Goal: Book appointment/travel/reservation

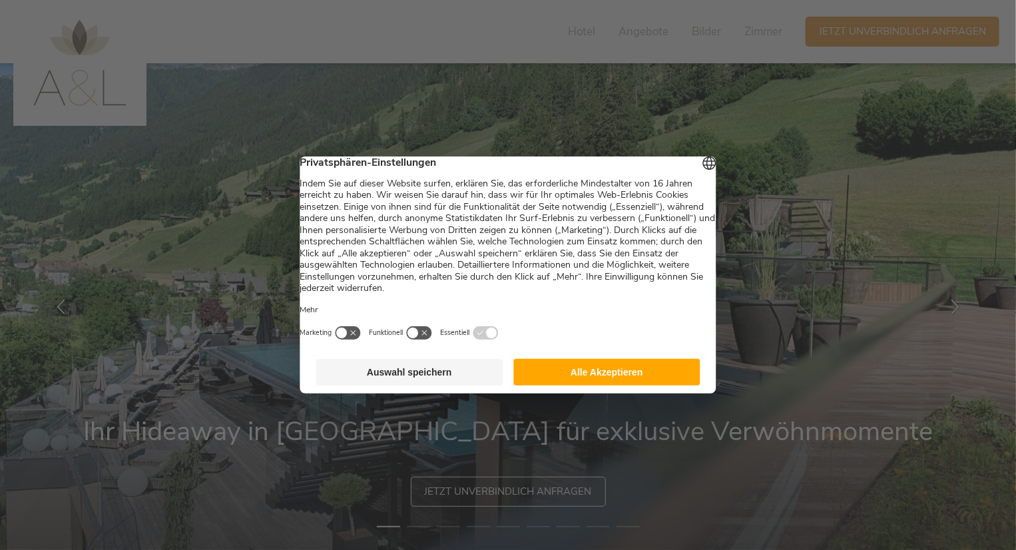
click at [575, 378] on button "Alle Akzeptieren" at bounding box center [606, 372] width 187 height 27
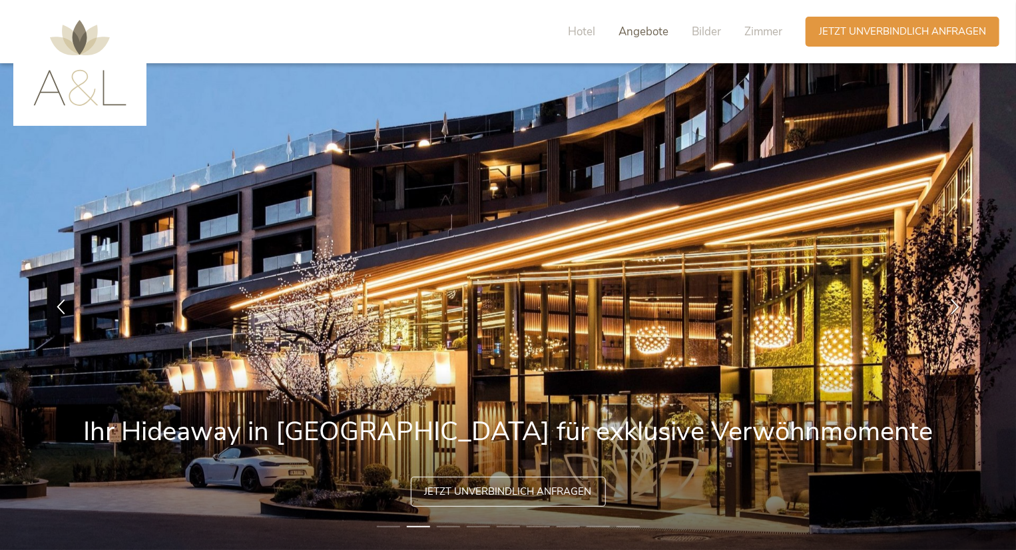
click at [635, 33] on span "Angebote" at bounding box center [644, 31] width 50 height 15
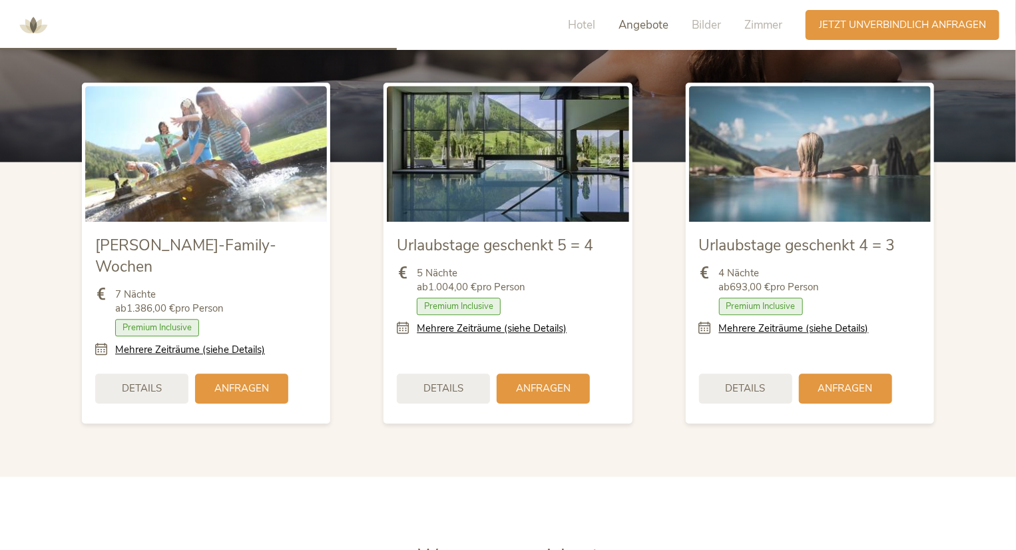
scroll to position [1567, 0]
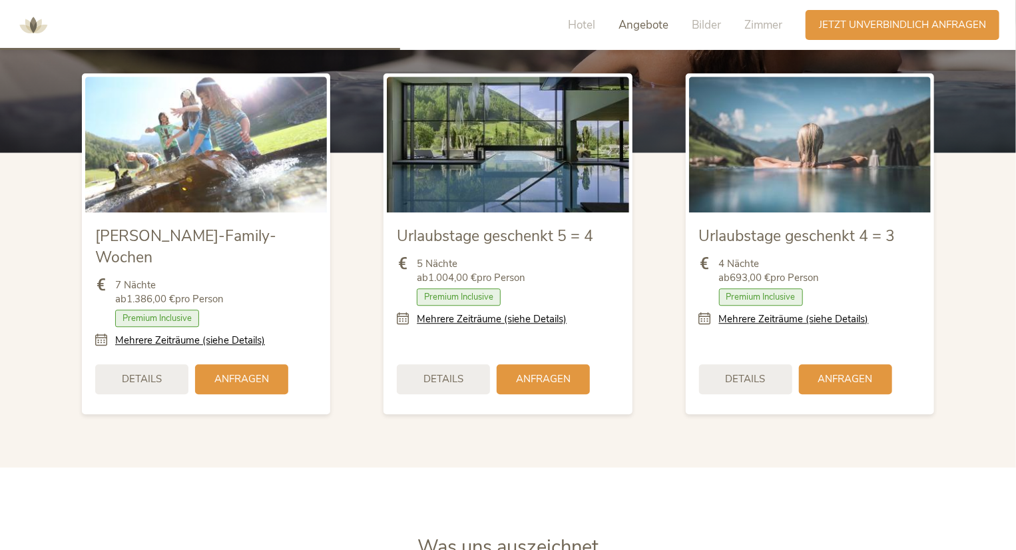
click at [703, 318] on icon at bounding box center [709, 319] width 20 height 14
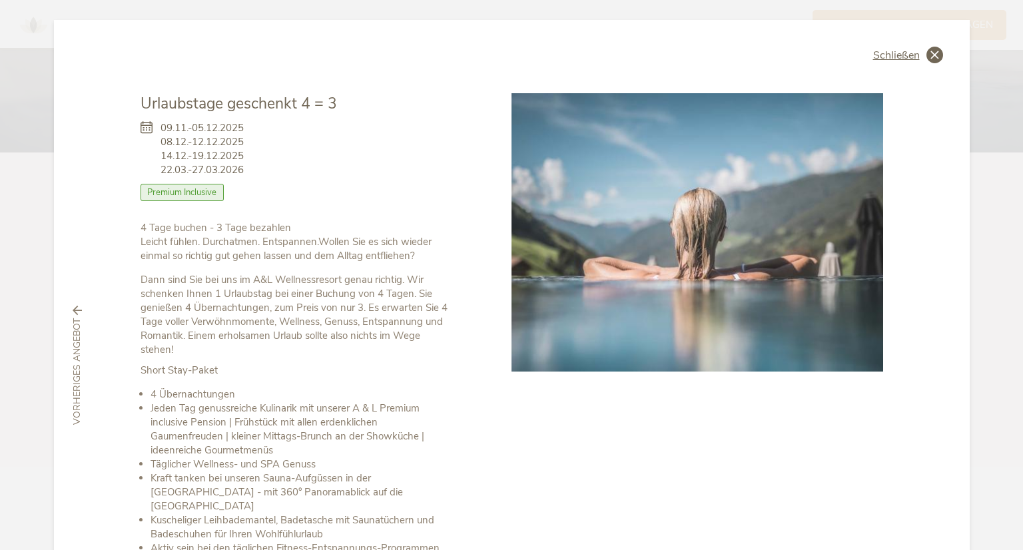
click at [884, 50] on span "Schließen" at bounding box center [896, 55] width 47 height 11
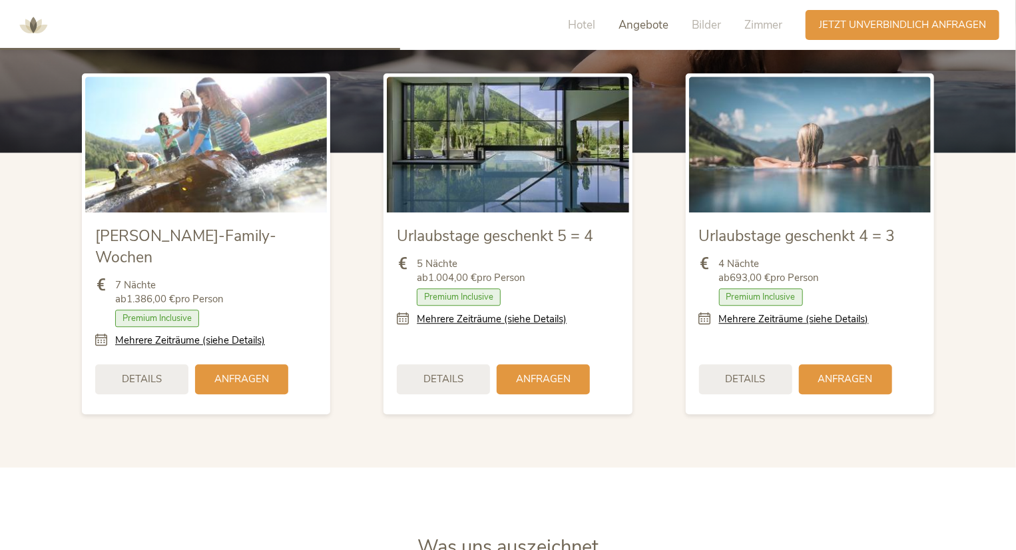
click at [404, 320] on icon at bounding box center [407, 319] width 20 height 14
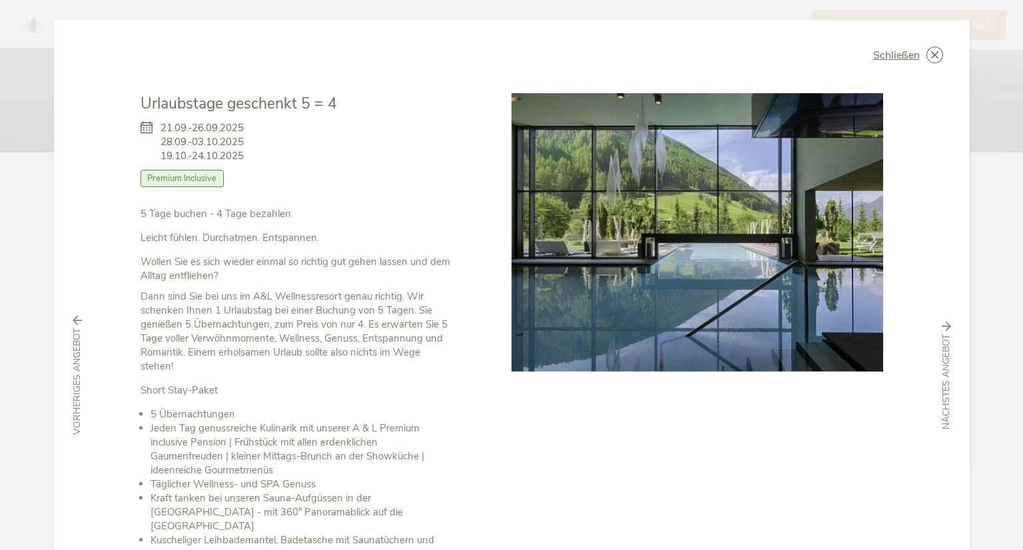
click at [900, 41] on div "Schließen Urlaubstage geschenkt 5 = 4 [DATE]-[DATE] [DATE]-[DATE] Halbpension" at bounding box center [511, 375] width 915 height 711
click at [896, 53] on span "Schließen" at bounding box center [896, 55] width 47 height 11
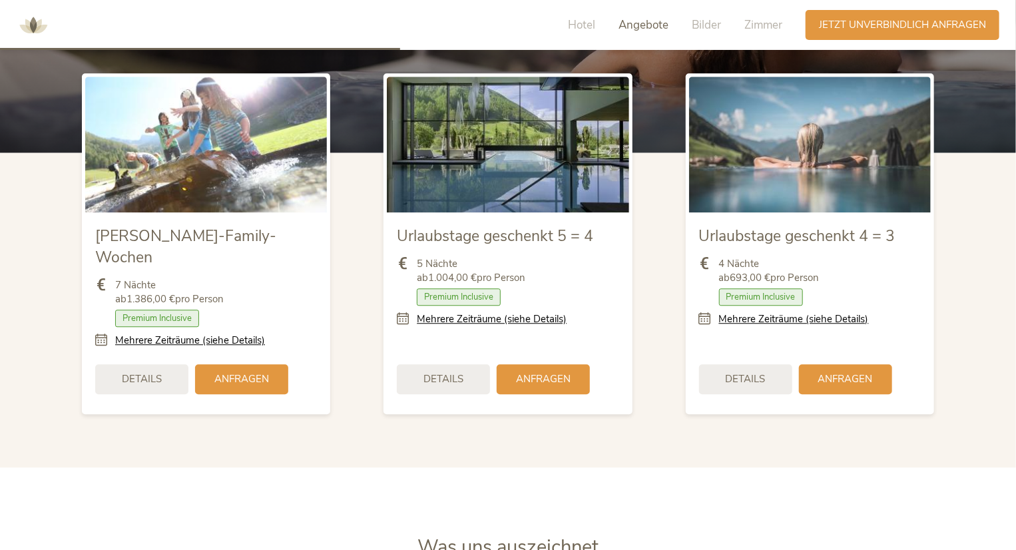
click at [700, 314] on icon at bounding box center [709, 319] width 20 height 14
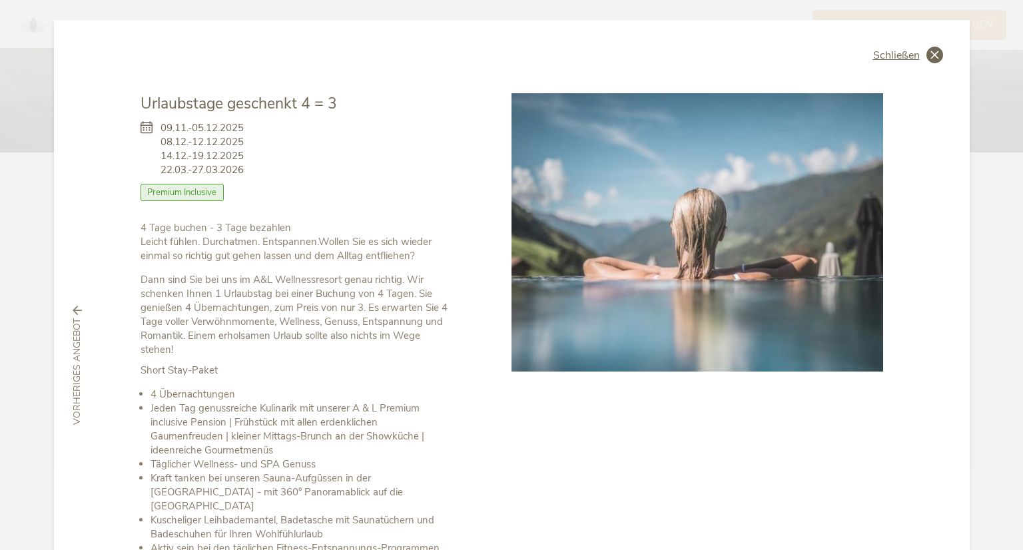
click at [929, 55] on icon at bounding box center [934, 55] width 17 height 17
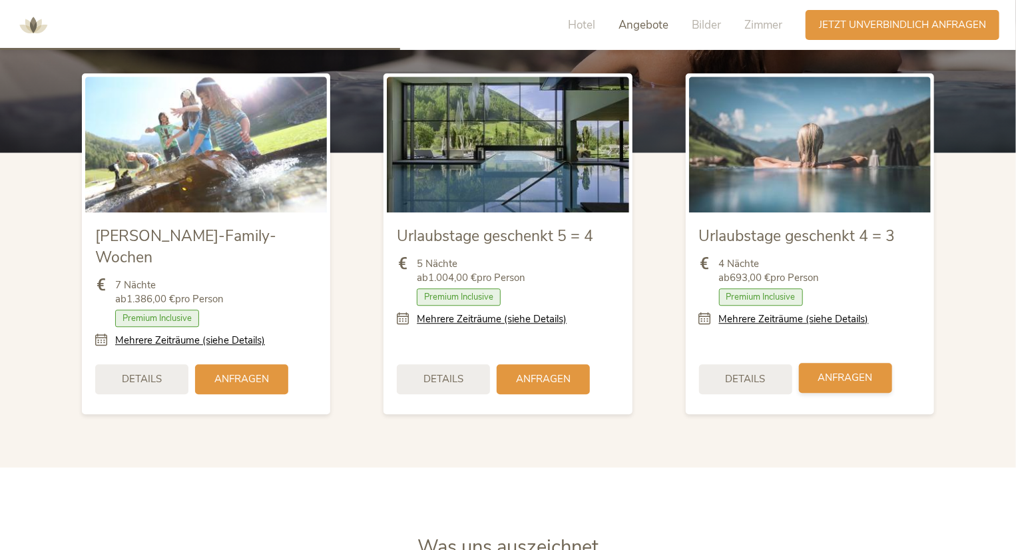
click at [836, 371] on span "Anfragen" at bounding box center [845, 378] width 55 height 14
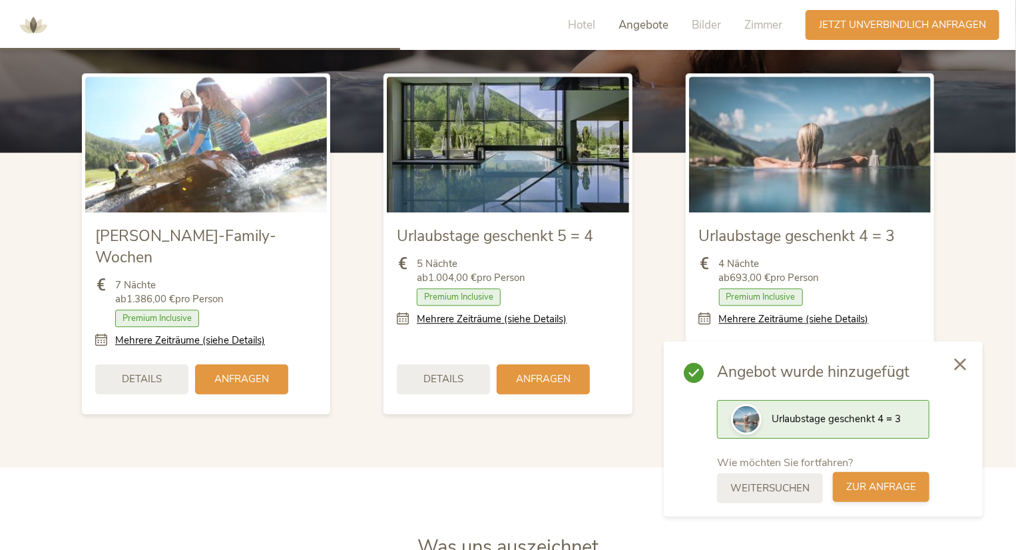
click at [863, 487] on span "zur Anfrage" at bounding box center [881, 487] width 70 height 14
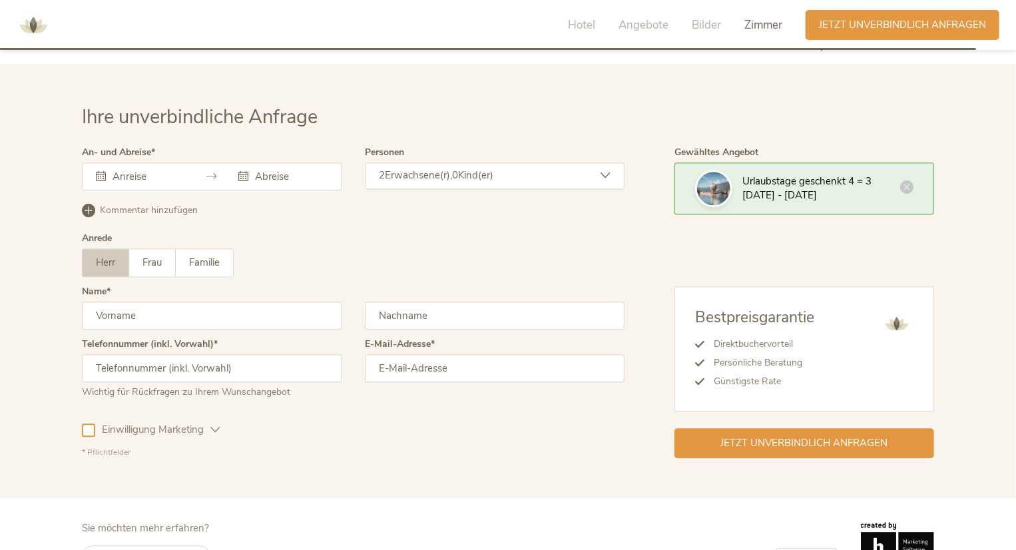
scroll to position [3979, 0]
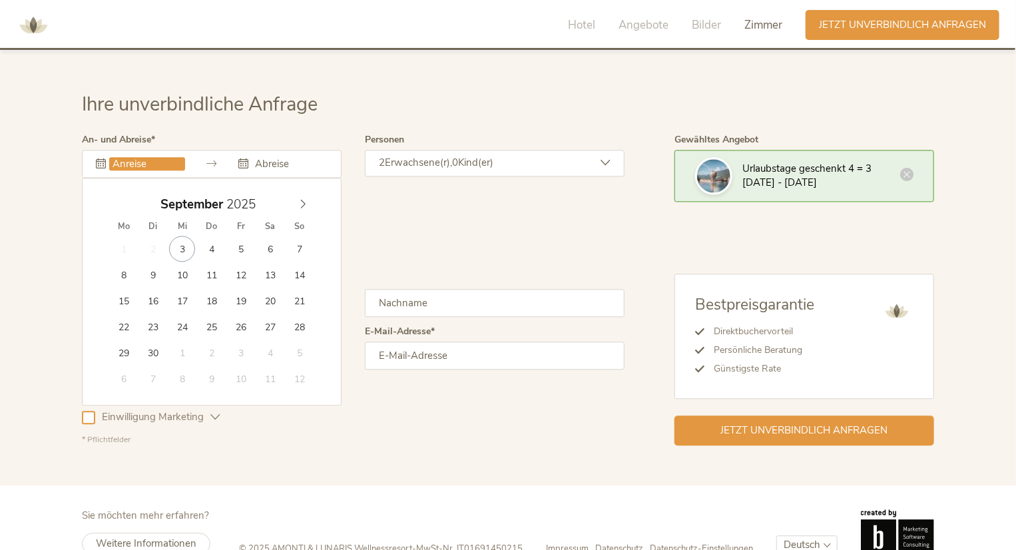
click at [119, 157] on input "text" at bounding box center [147, 163] width 76 height 13
click at [298, 199] on icon at bounding box center [302, 203] width 9 height 9
click at [304, 199] on icon at bounding box center [302, 203] width 9 height 9
type input "[DATE]"
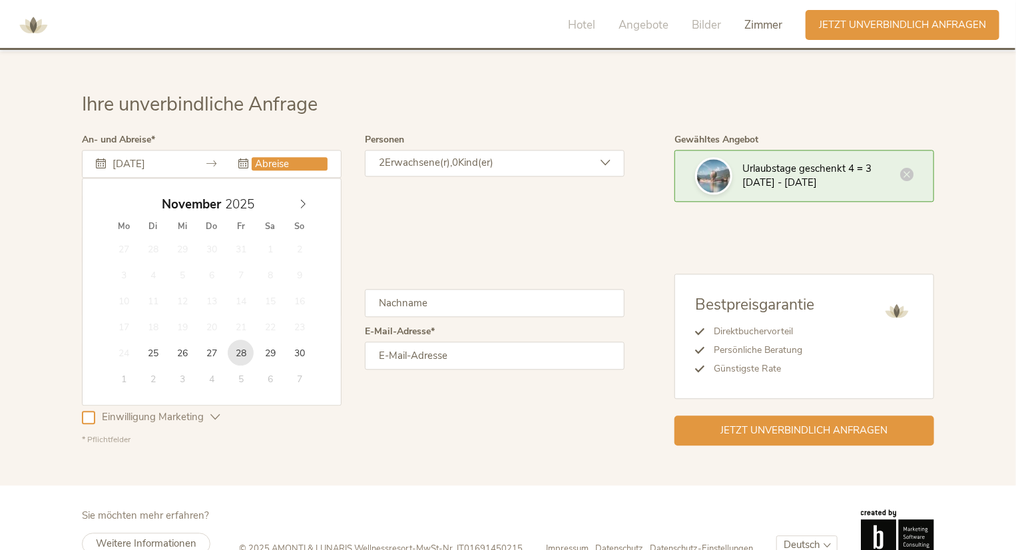
type input "[DATE]"
